Goal: Navigation & Orientation: Find specific page/section

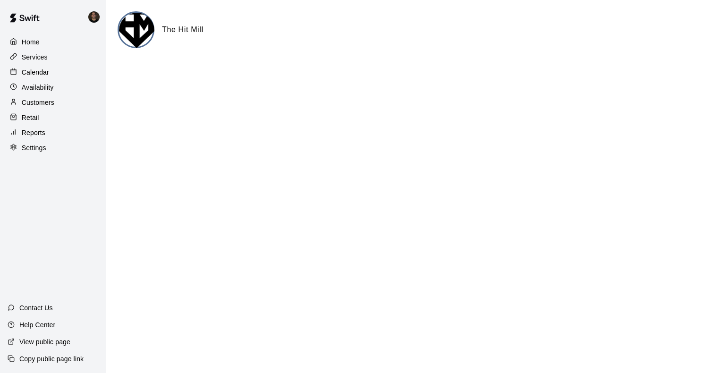
click at [31, 87] on p "Availability" at bounding box center [38, 87] width 32 height 9
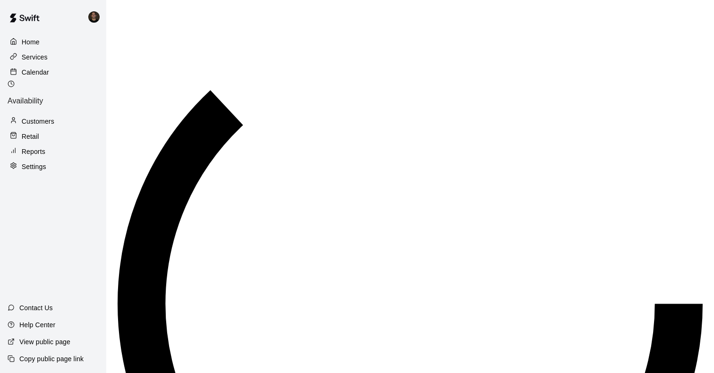
scroll to position [405, 0]
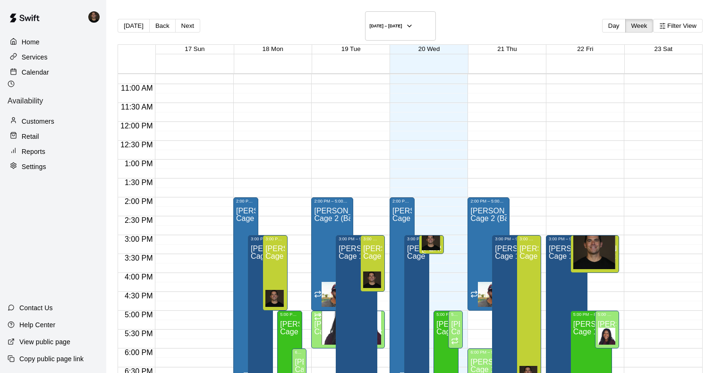
click at [42, 117] on p "Customers" at bounding box center [38, 121] width 33 height 9
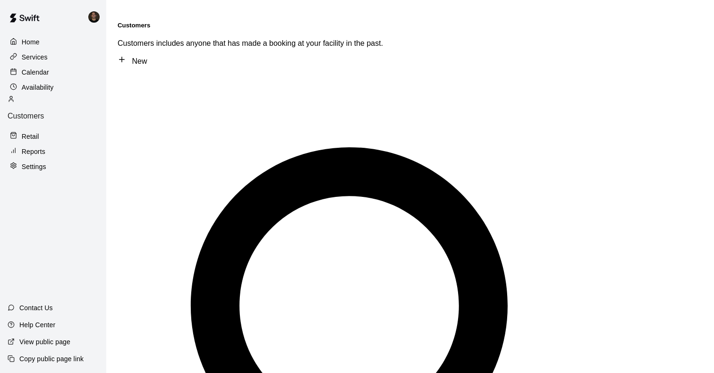
click at [41, 67] on p "Calendar" at bounding box center [35, 71] width 27 height 9
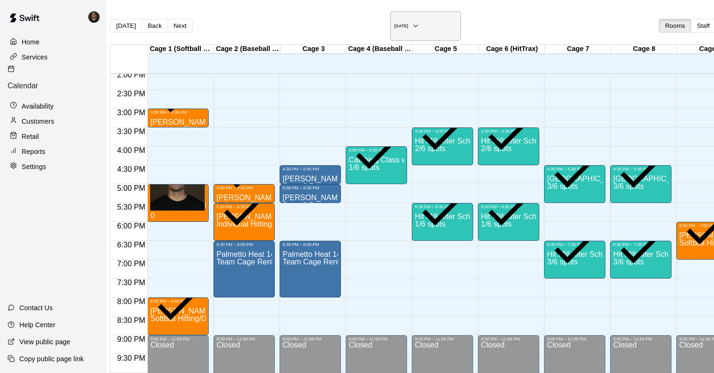
click at [394, 24] on h6 "[DATE]" at bounding box center [401, 26] width 14 height 5
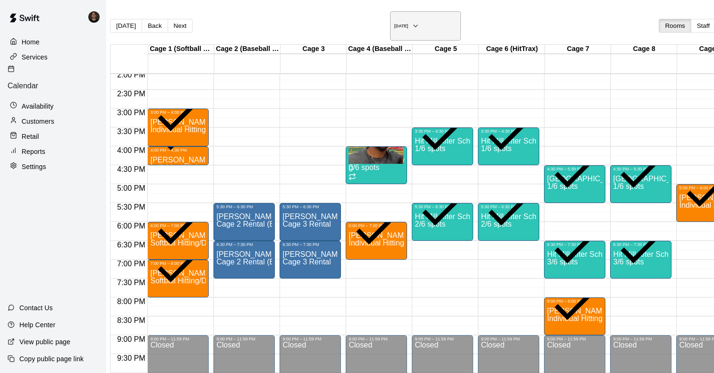
click at [394, 25] on h6 "[DATE]" at bounding box center [401, 26] width 14 height 5
